Goal: Find specific page/section

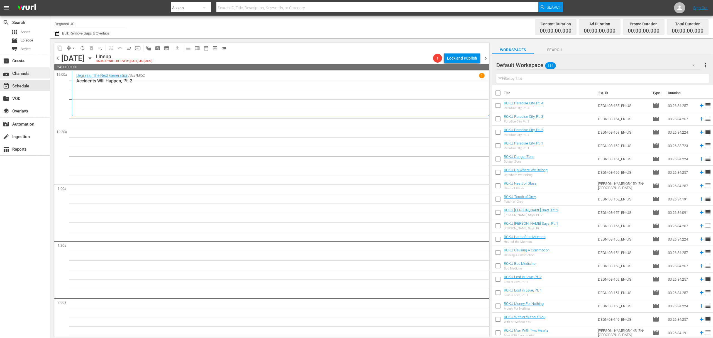
click at [20, 69] on div "subscriptions Channels" at bounding box center [25, 72] width 50 height 11
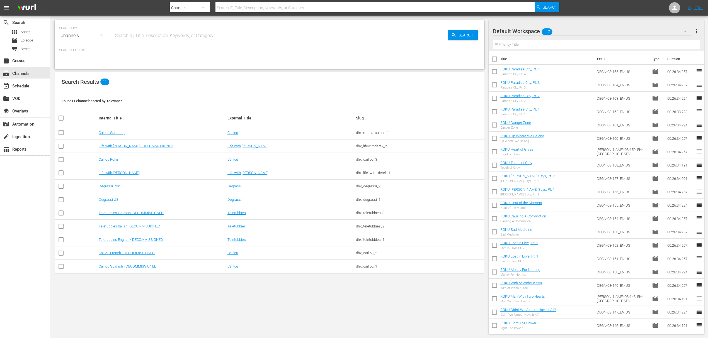
click at [354, 331] on div "SEARCH BY Search By Channels Search ID, Title, Description, Keywords, or Catego…" at bounding box center [269, 177] width 438 height 323
drag, startPoint x: 154, startPoint y: 303, endPoint x: 171, endPoint y: 213, distance: 91.9
click at [154, 303] on div "SEARCH BY Search By Channels Search ID, Title, Description, Keywords, or Catego…" at bounding box center [269, 177] width 438 height 323
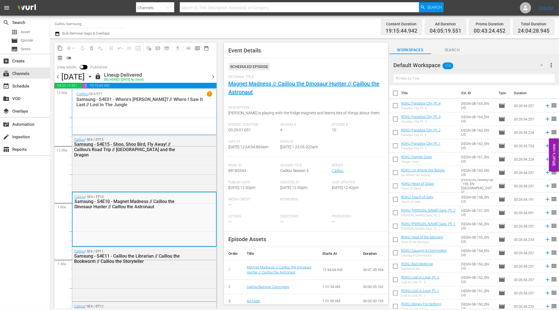
scroll to position [92, 0]
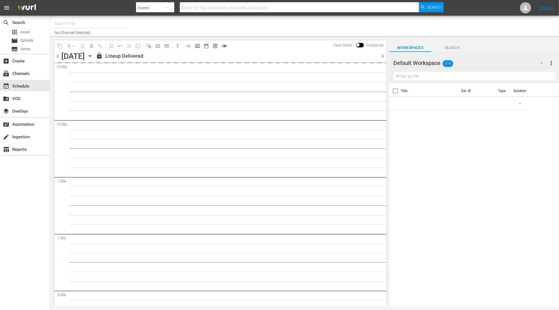
type input "Caillou Samsung (1986)"
